Goal: Task Accomplishment & Management: Manage account settings

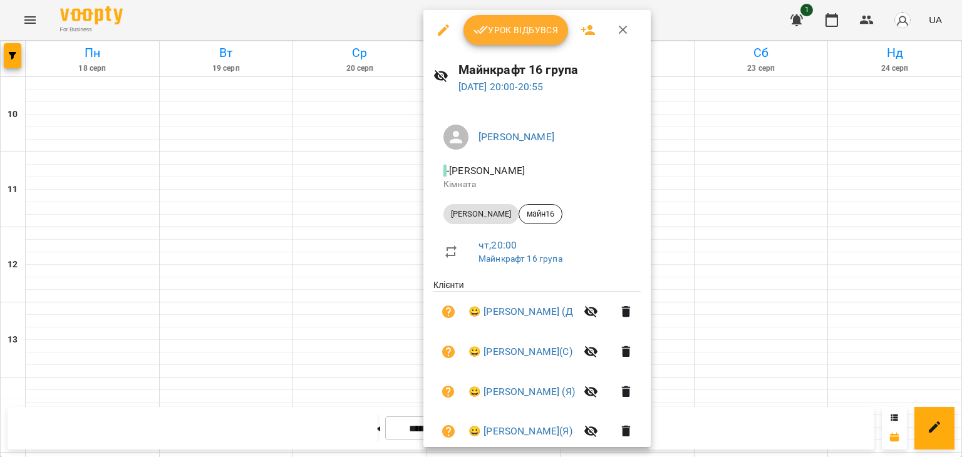
click at [386, 311] on div at bounding box center [481, 228] width 962 height 457
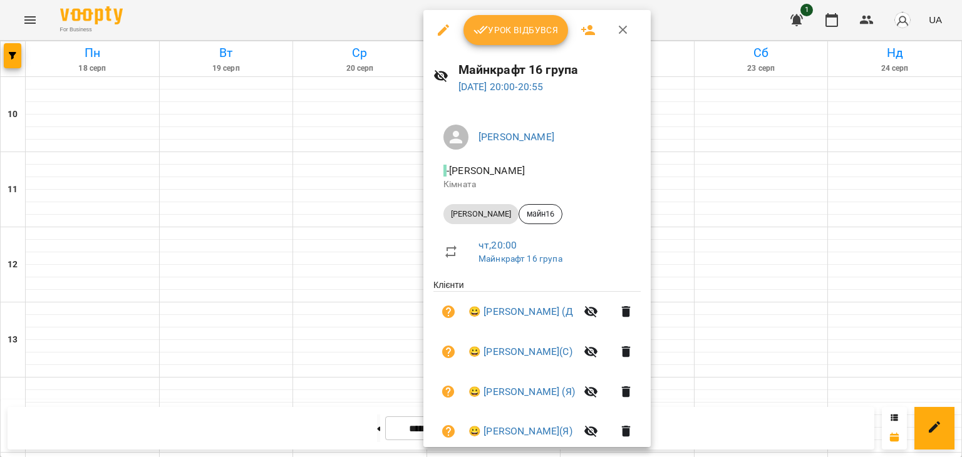
click at [480, 35] on icon "button" at bounding box center [480, 30] width 15 height 15
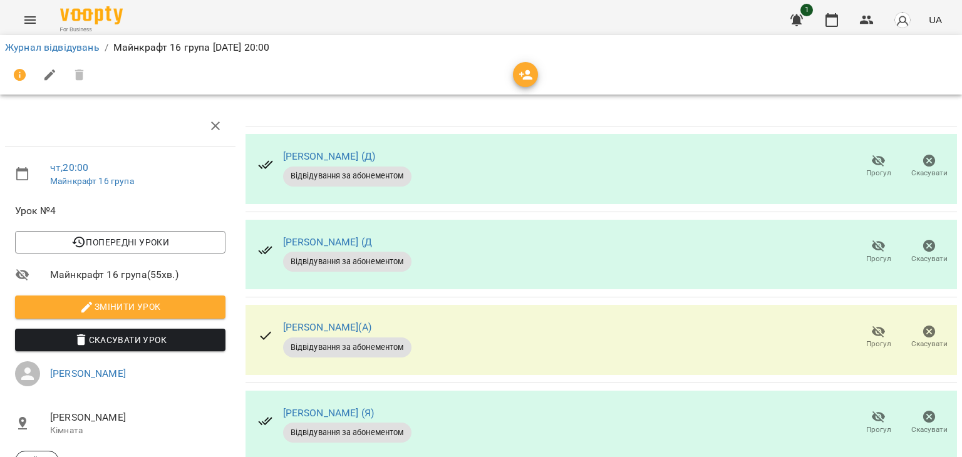
scroll to position [188, 0]
click at [891, 406] on button "Прогул" at bounding box center [878, 423] width 51 height 35
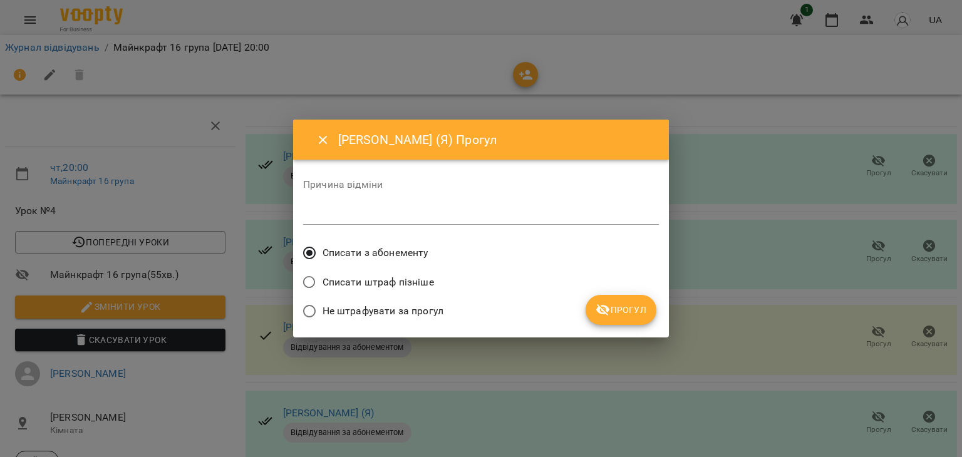
click at [430, 304] on span "Не штрафувати за прогул" at bounding box center [382, 311] width 121 height 15
click at [607, 309] on icon "submit" at bounding box center [603, 310] width 14 height 12
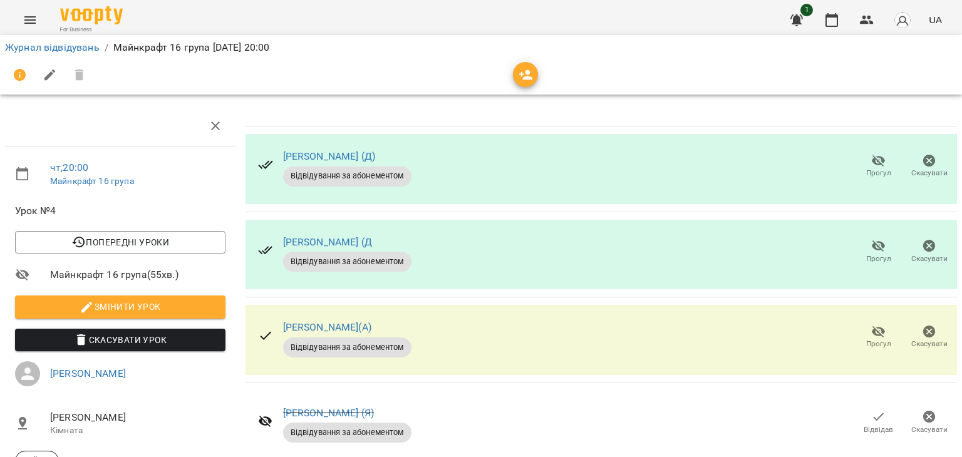
scroll to position [63, 0]
click at [874, 239] on icon "button" at bounding box center [878, 246] width 15 height 15
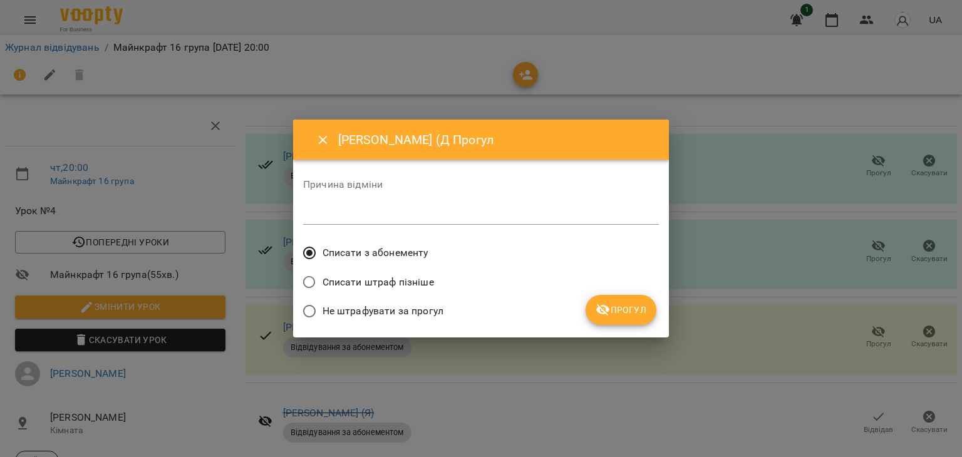
click at [373, 309] on span "Не штрафувати за прогул" at bounding box center [382, 311] width 121 height 15
click at [642, 311] on span "Прогул" at bounding box center [620, 309] width 51 height 15
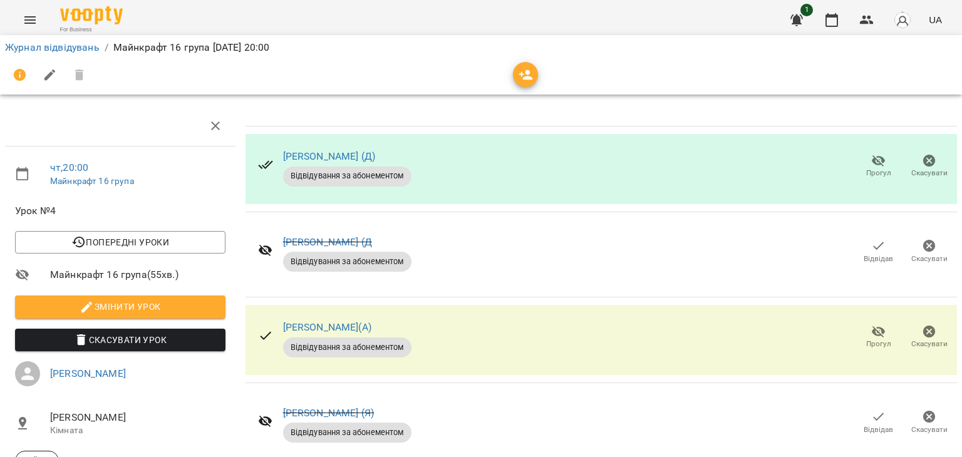
scroll to position [0, 0]
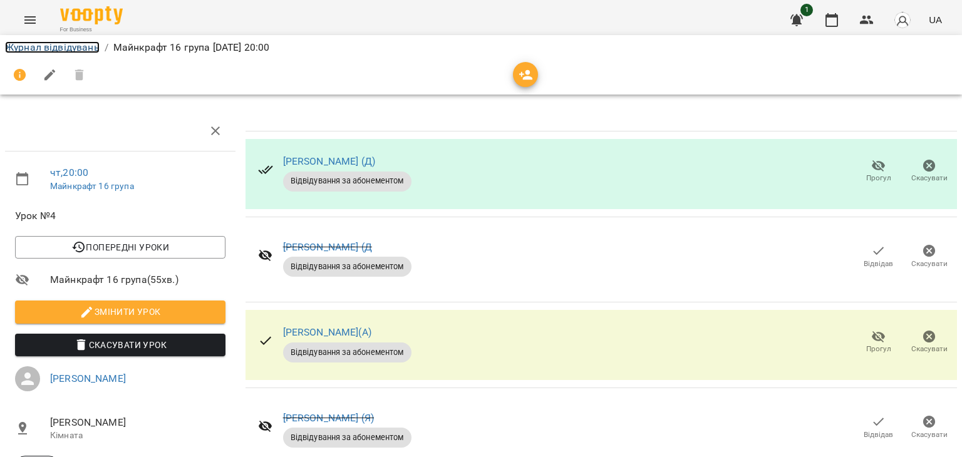
click at [81, 52] on link "Журнал відвідувань" at bounding box center [52, 47] width 95 height 12
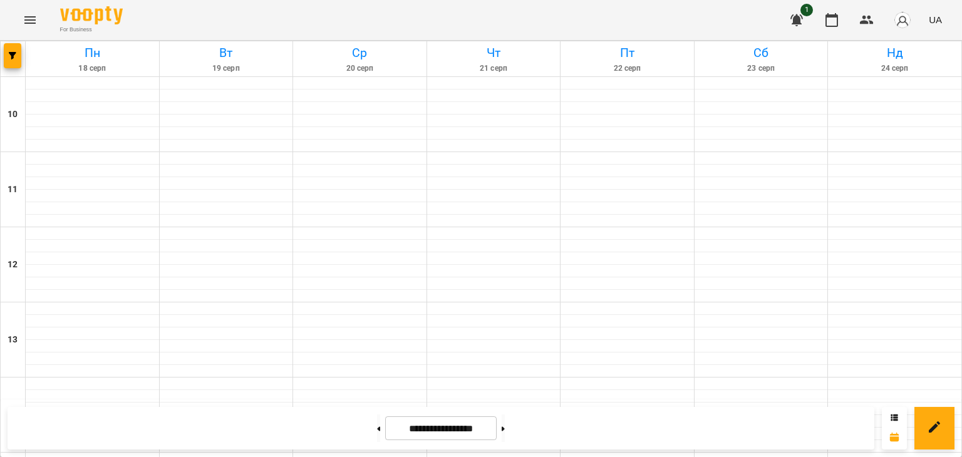
scroll to position [564, 0]
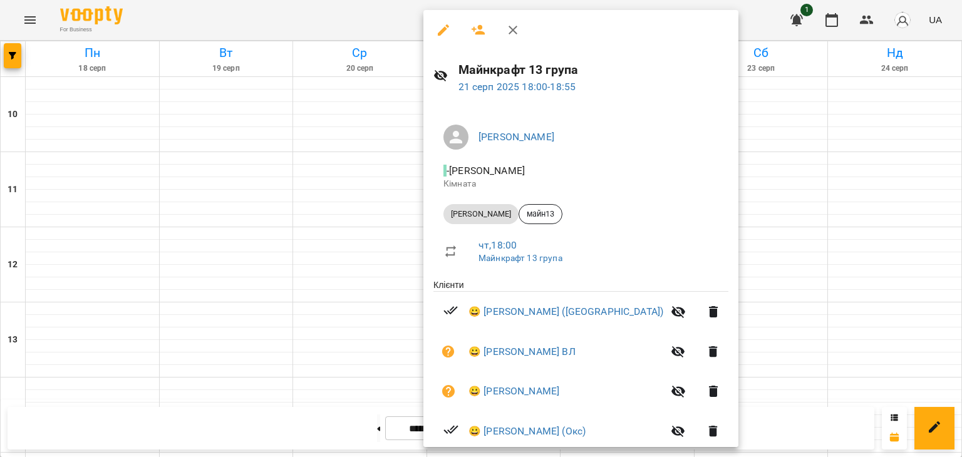
click at [358, 104] on div at bounding box center [481, 228] width 962 height 457
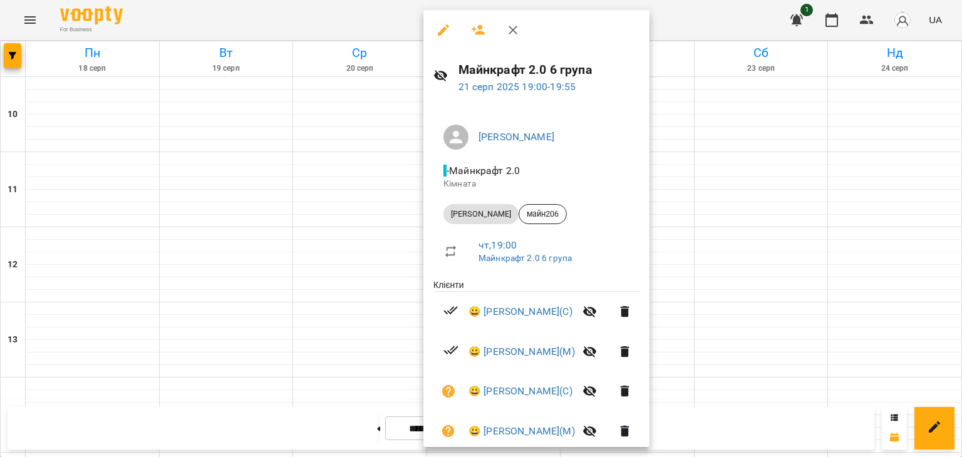
click at [291, 73] on div at bounding box center [481, 228] width 962 height 457
